Goal: Find specific page/section: Find specific page/section

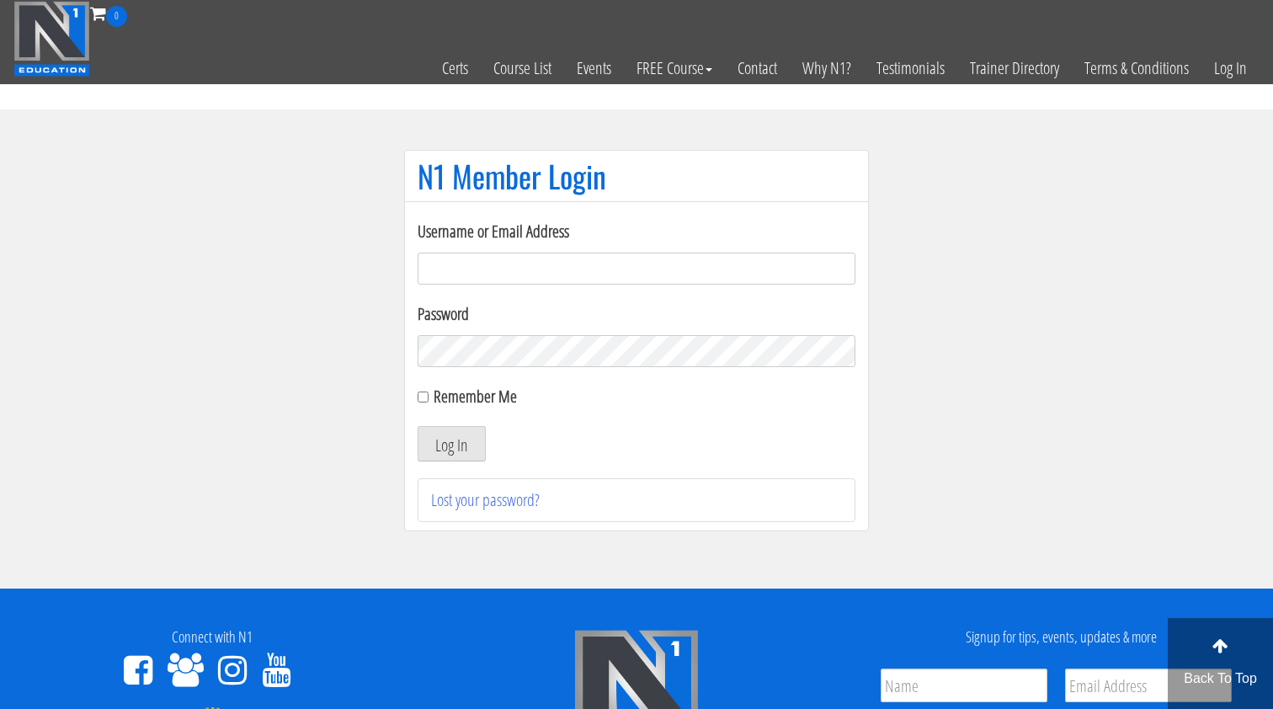
type input "[EMAIL_ADDRESS][DOMAIN_NAME]"
click at [451, 444] on button "Log In" at bounding box center [452, 443] width 68 height 35
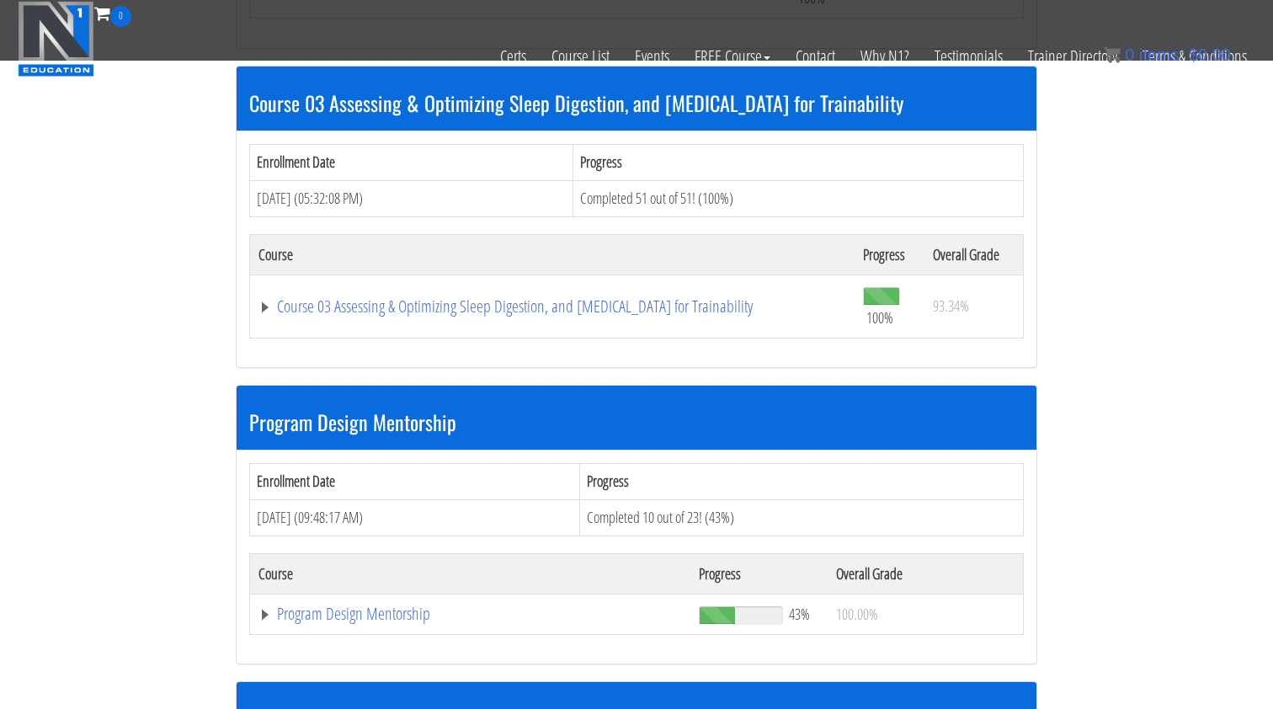
scroll to position [1423, 1]
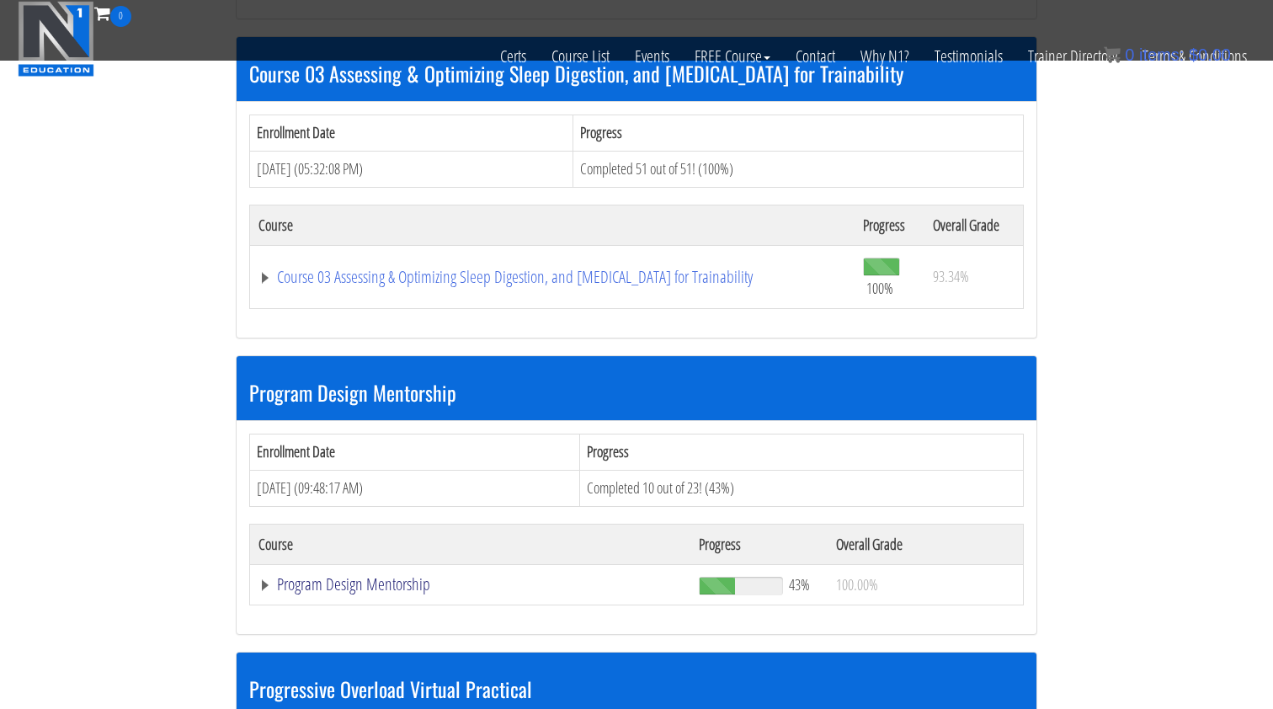
click at [330, 576] on link "Program Design Mentorship" at bounding box center [469, 584] width 423 height 17
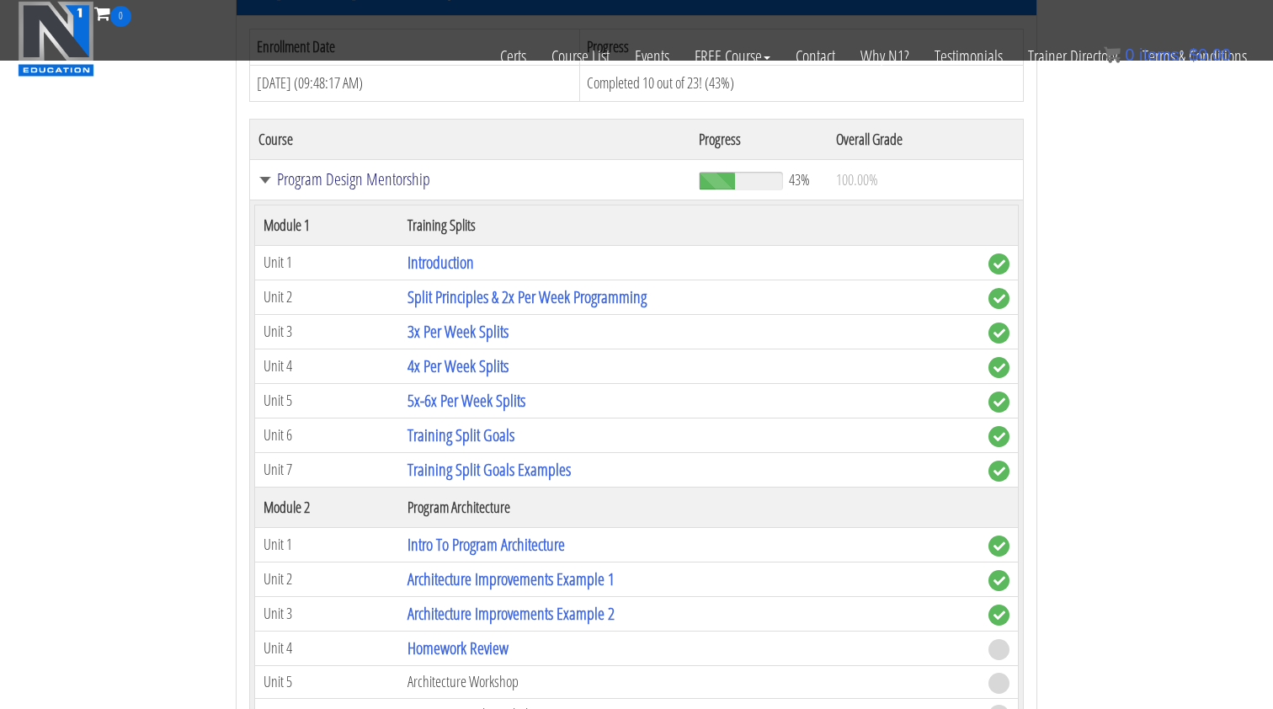
scroll to position [2191, 0]
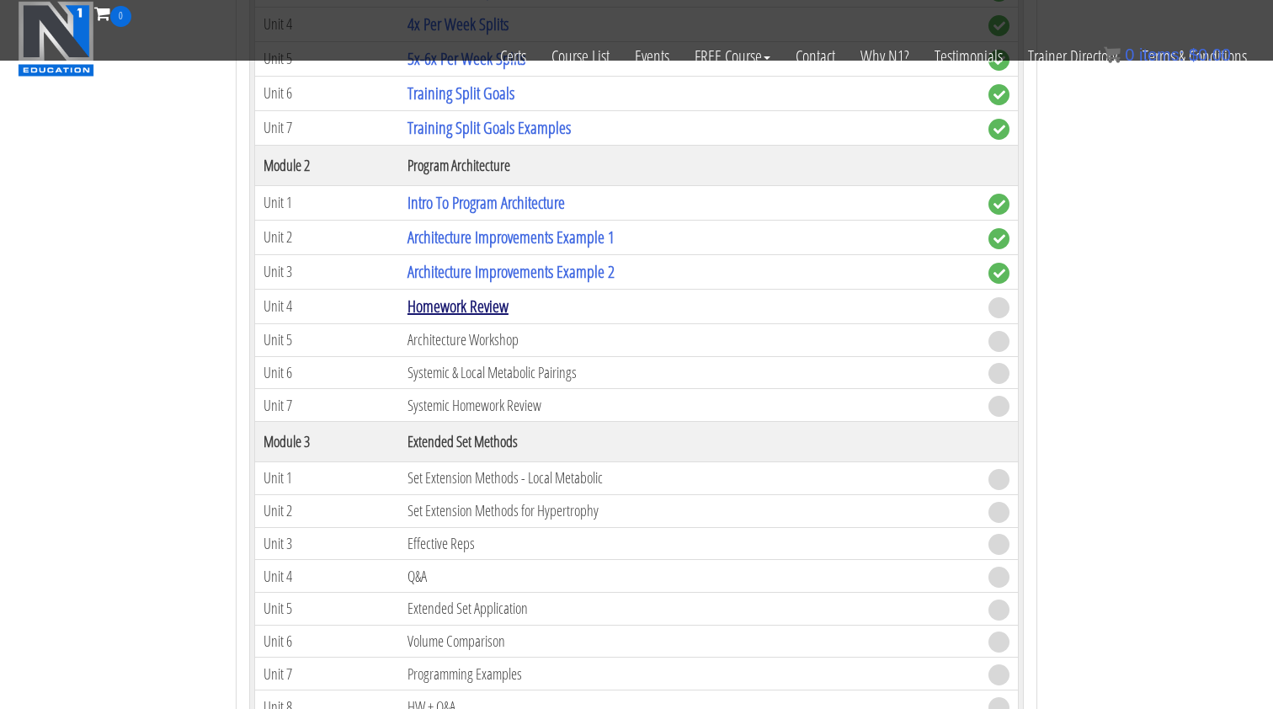
click at [492, 295] on link "Homework Review" at bounding box center [457, 306] width 101 height 23
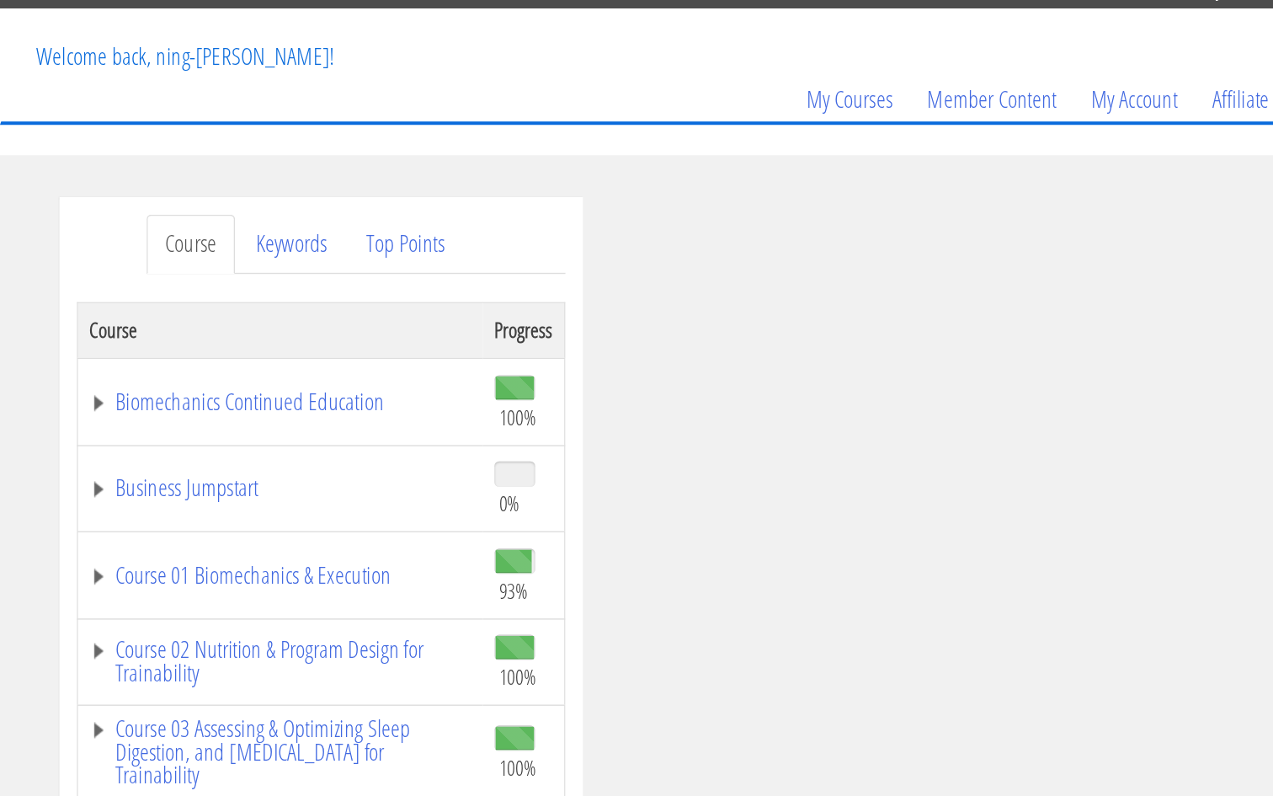
scroll to position [1, 0]
